Goal: Task Accomplishment & Management: Use online tool/utility

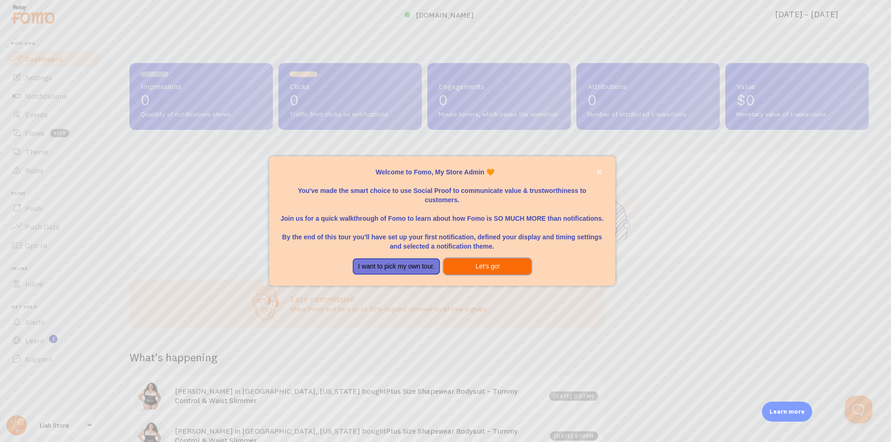
click at [496, 269] on button "Let's go!" at bounding box center [487, 266] width 88 height 17
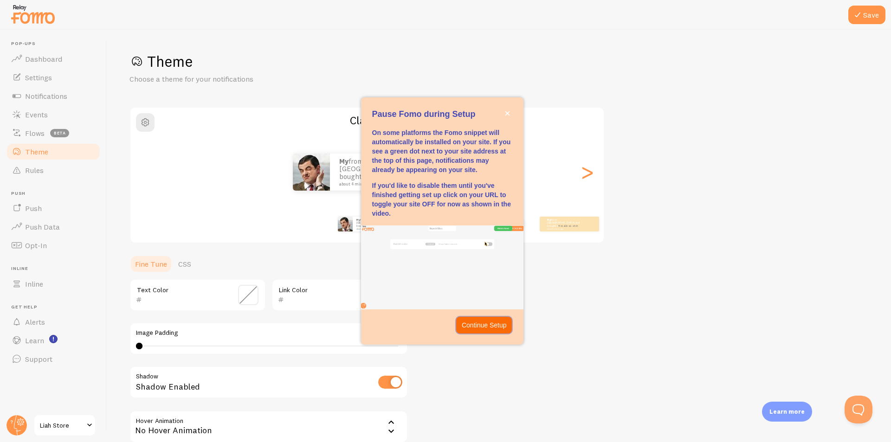
click at [487, 321] on p "Continue Setup" at bounding box center [484, 325] width 45 height 9
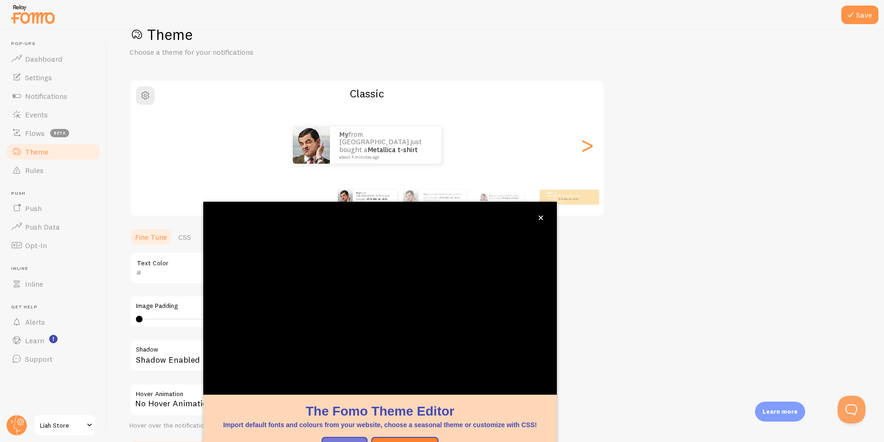
scroll to position [28, 0]
click at [537, 216] on button "close," at bounding box center [541, 218] width 10 height 10
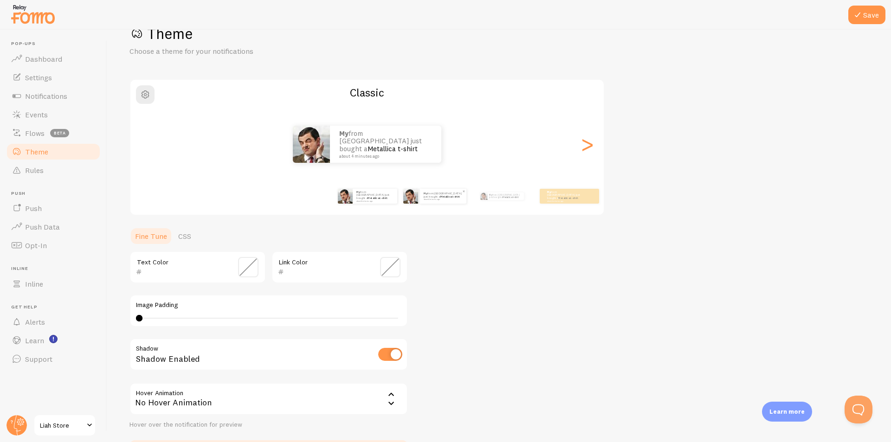
click at [436, 200] on small "about 4 minutes ago" at bounding box center [442, 200] width 38 height 2
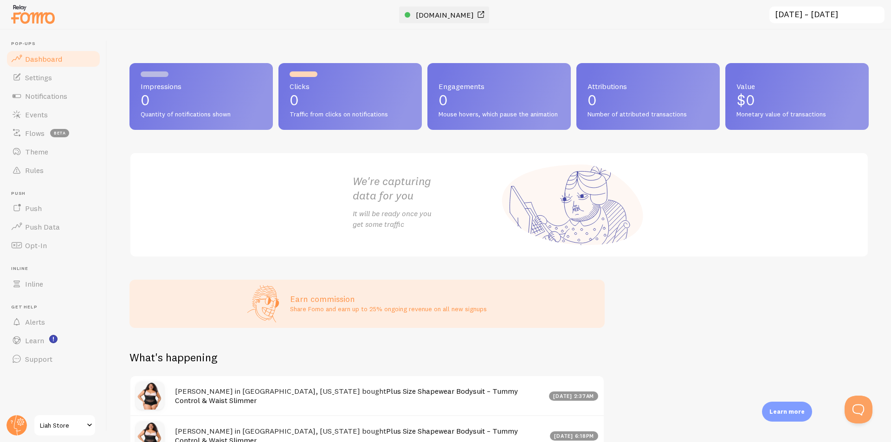
click at [482, 14] on span at bounding box center [480, 14] width 11 height 11
